Goal: Task Accomplishment & Management: Manage account settings

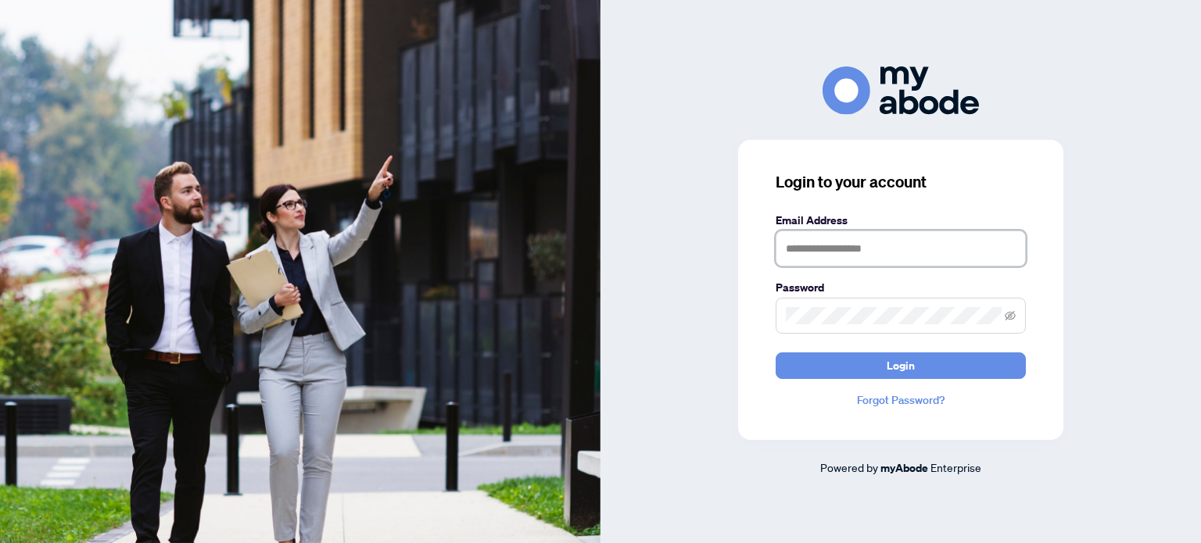
click at [907, 241] on input "text" at bounding box center [901, 249] width 250 height 36
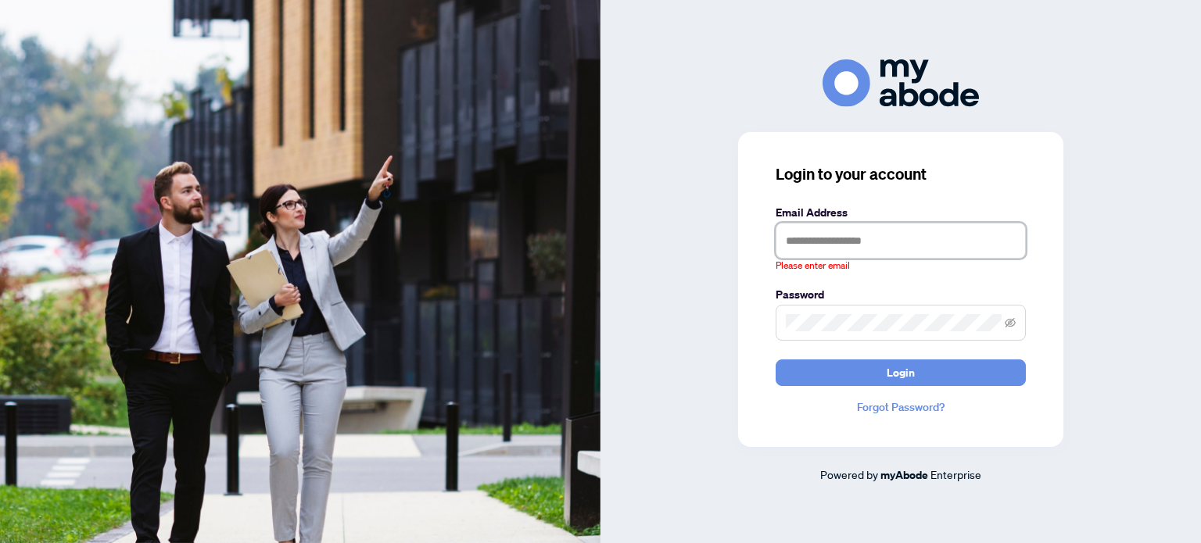
type input "**********"
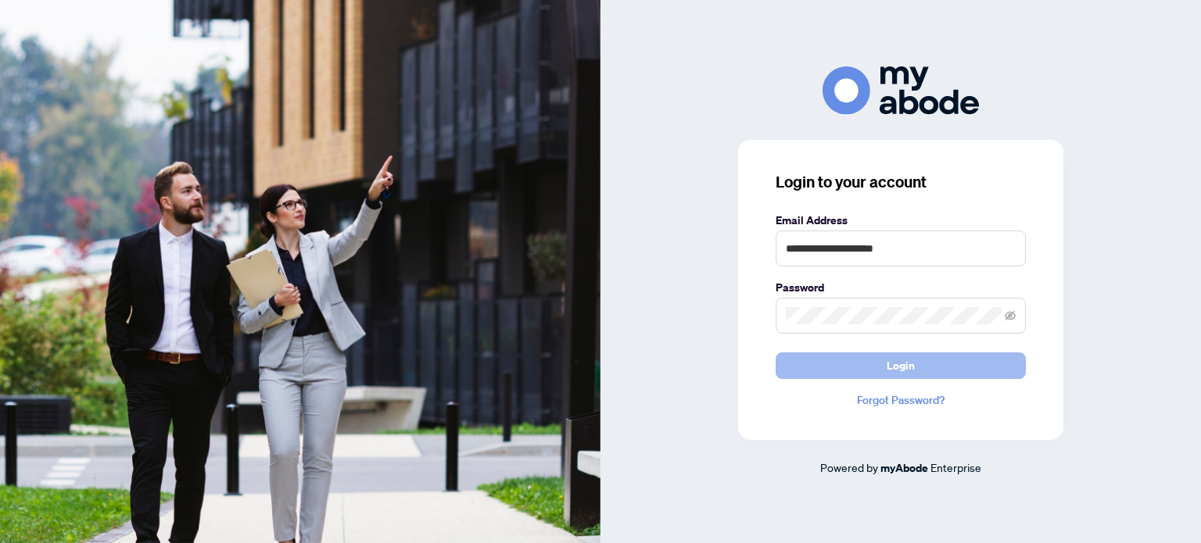
click at [866, 357] on button "Login" at bounding box center [901, 366] width 250 height 27
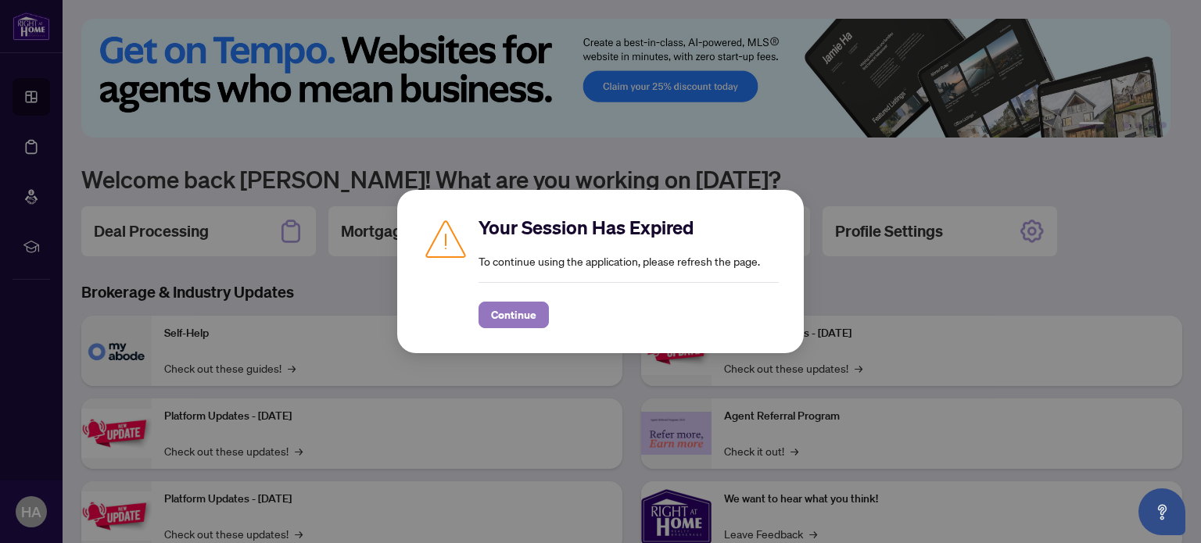
click at [515, 310] on span "Continue" at bounding box center [513, 315] width 45 height 25
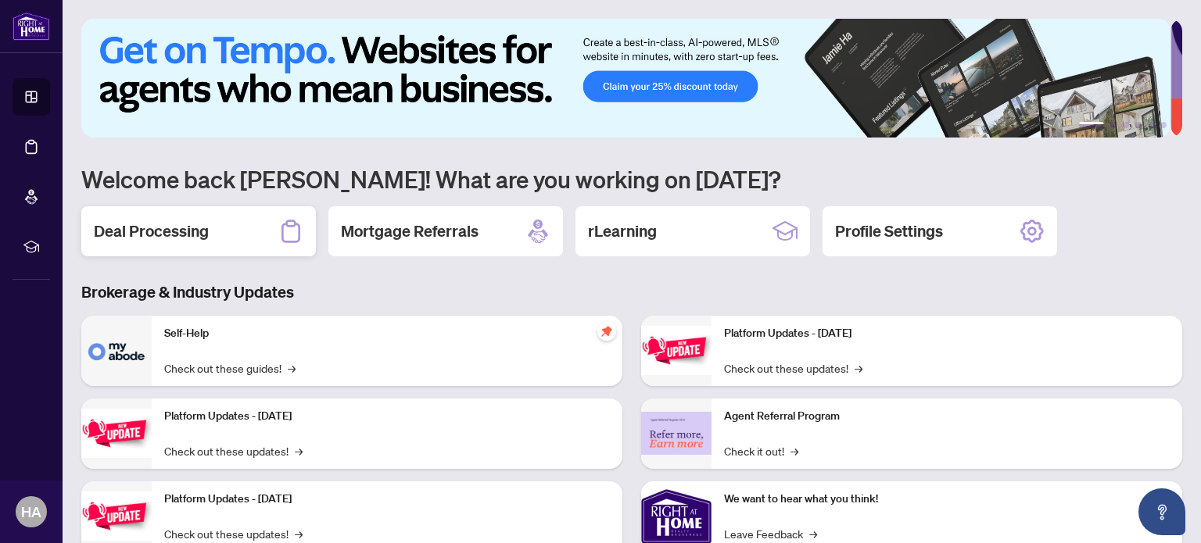
click at [181, 231] on h2 "Deal Processing" at bounding box center [151, 232] width 115 height 22
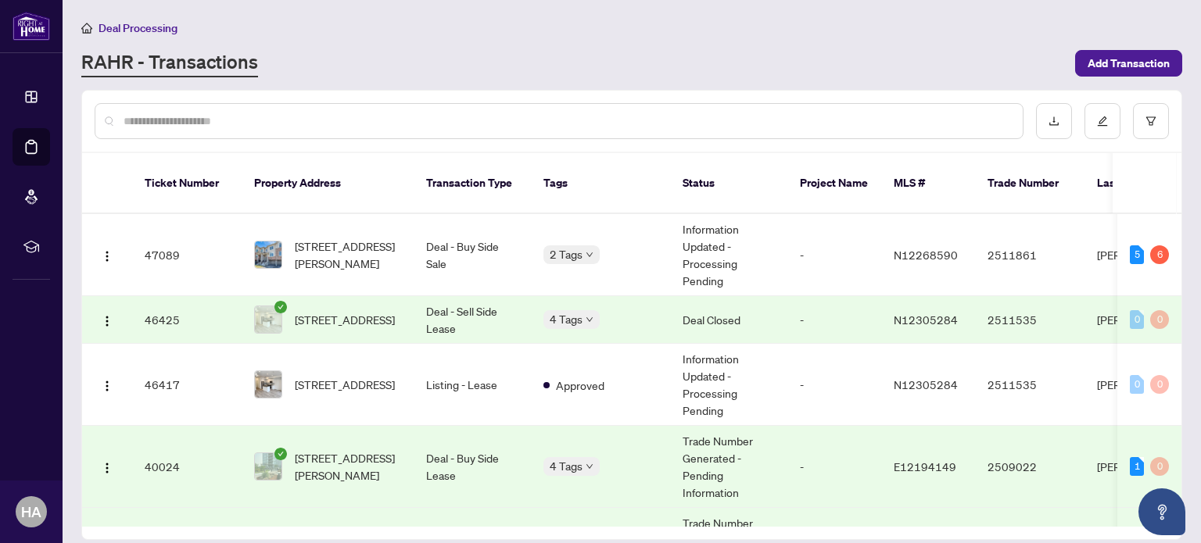
click at [1038, 443] on td "2509022" at bounding box center [1029, 467] width 109 height 82
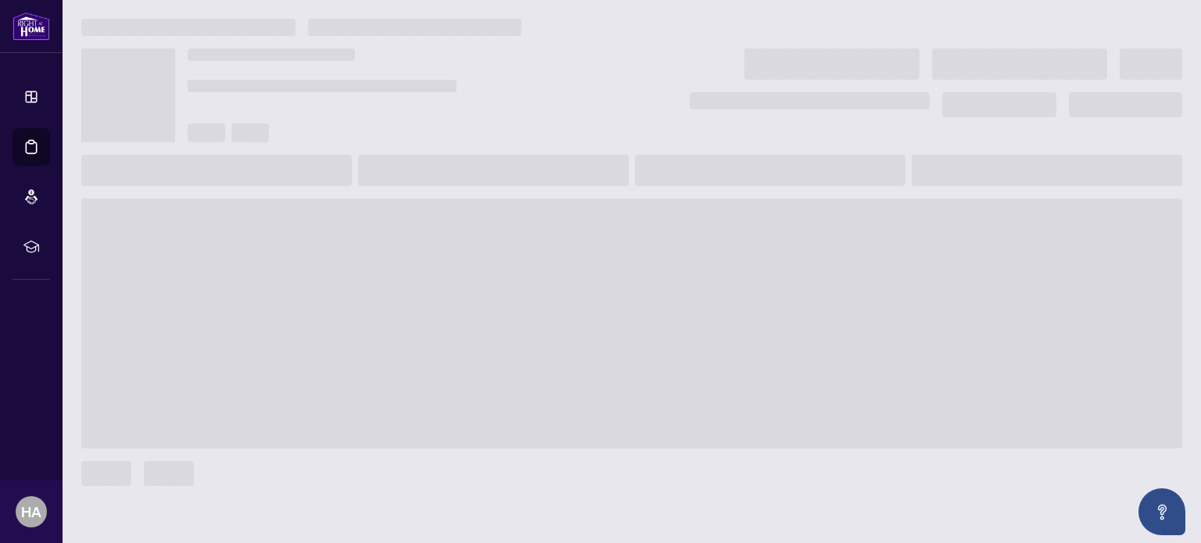
click at [1038, 443] on span at bounding box center [631, 324] width 1101 height 250
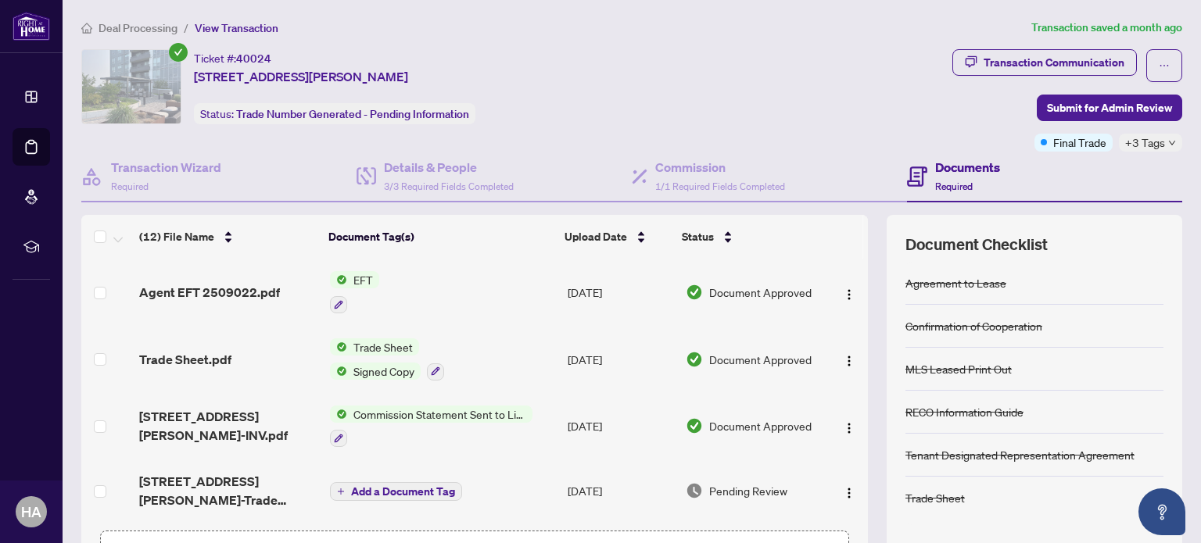
click at [253, 56] on span "40024" at bounding box center [253, 59] width 35 height 14
copy span "40024"
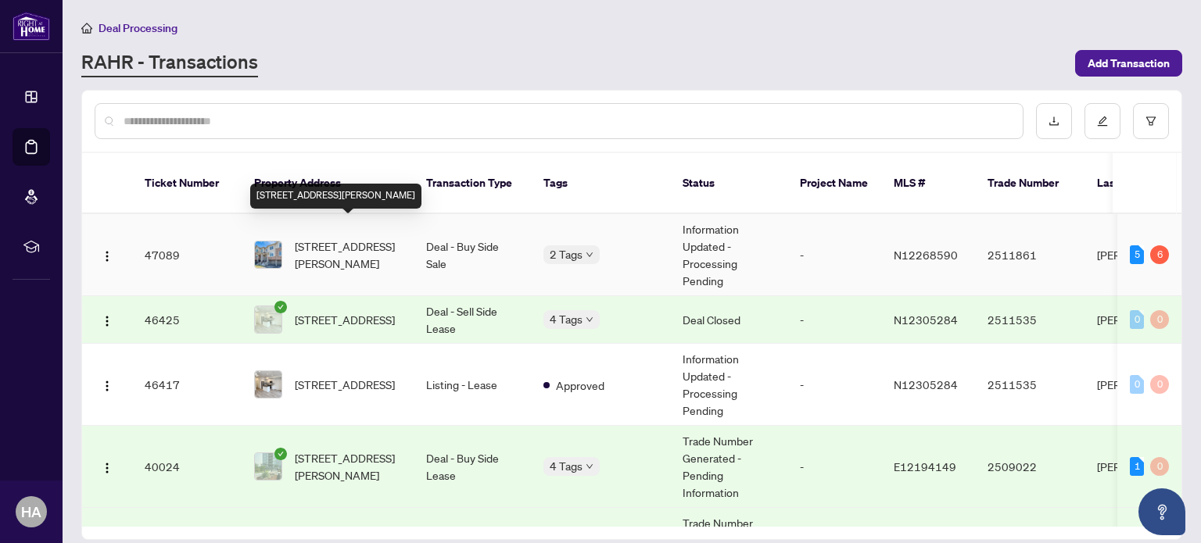
click at [375, 238] on span "[STREET_ADDRESS][PERSON_NAME]" at bounding box center [348, 255] width 106 height 34
